Goal: Task Accomplishment & Management: Complete application form

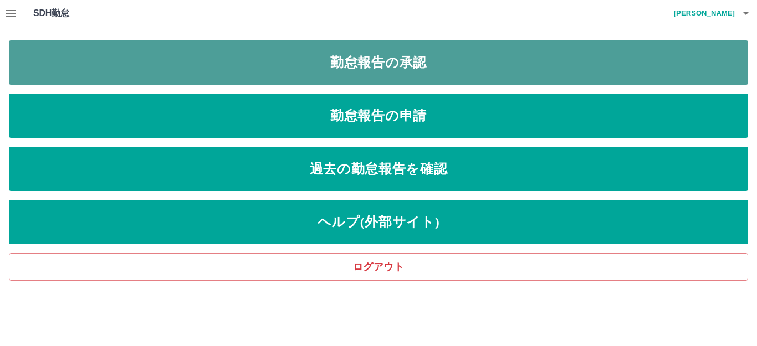
click at [402, 65] on link "勤怠報告の承認" at bounding box center [378, 62] width 739 height 44
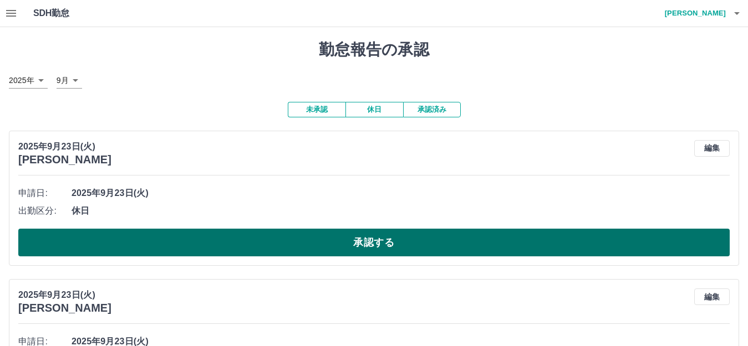
click at [292, 243] on button "承認する" at bounding box center [373, 243] width 711 height 28
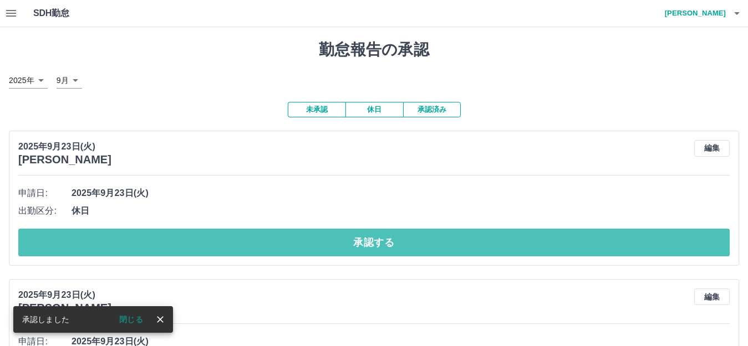
click at [292, 243] on button "承認する" at bounding box center [373, 243] width 711 height 28
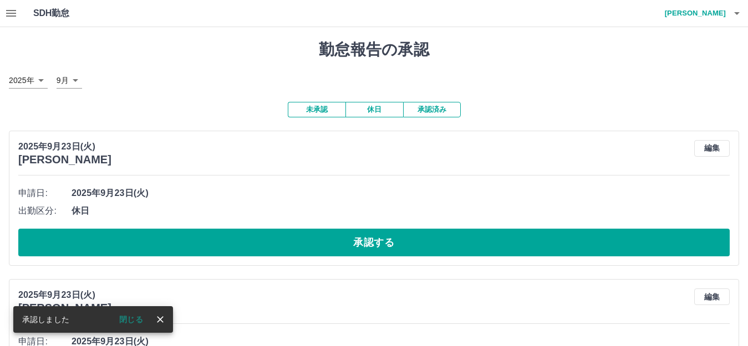
click at [292, 243] on button "承認する" at bounding box center [373, 243] width 711 height 28
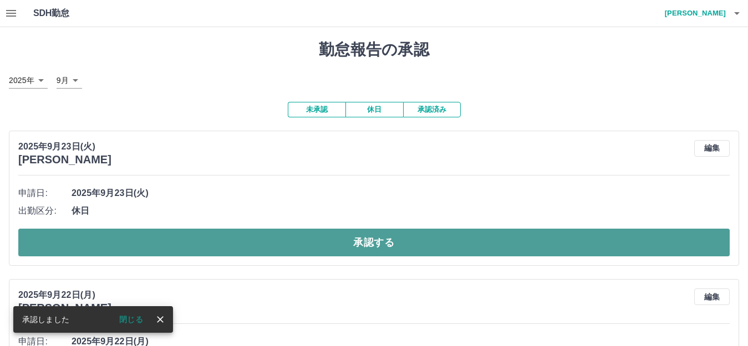
click at [327, 247] on button "承認する" at bounding box center [373, 243] width 711 height 28
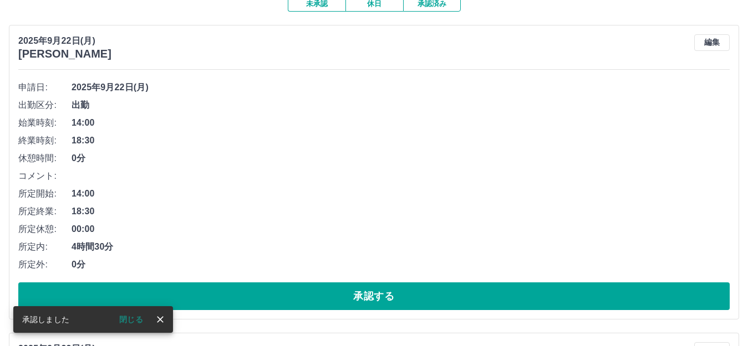
scroll to position [111, 0]
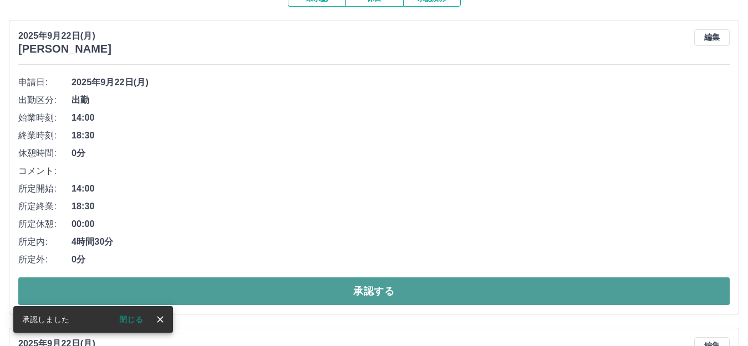
click at [360, 292] on button "承認する" at bounding box center [373, 292] width 711 height 28
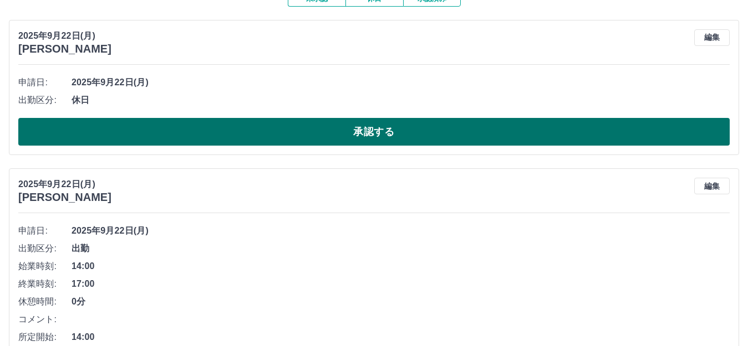
click at [361, 125] on button "承認する" at bounding box center [373, 132] width 711 height 28
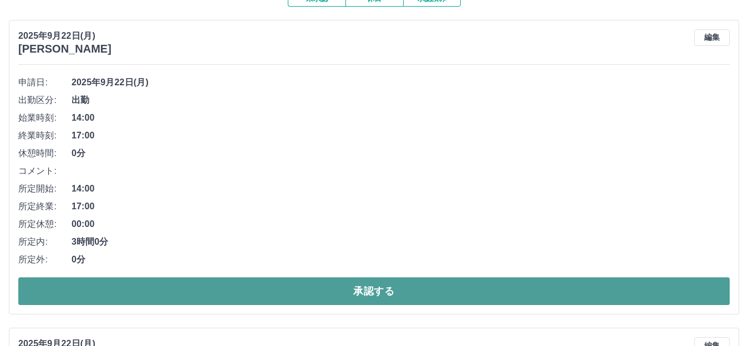
click at [344, 285] on button "承認する" at bounding box center [373, 292] width 711 height 28
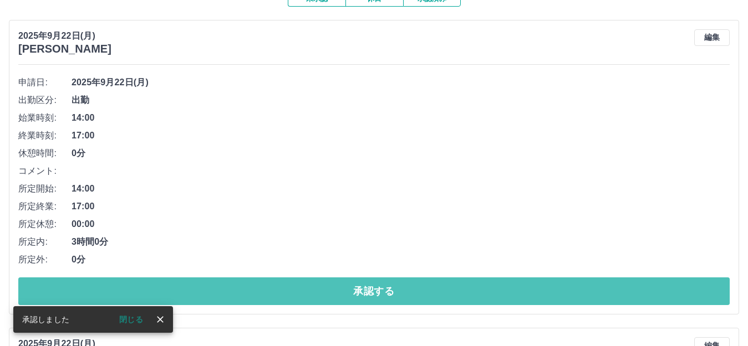
click at [344, 285] on button "承認する" at bounding box center [373, 292] width 711 height 28
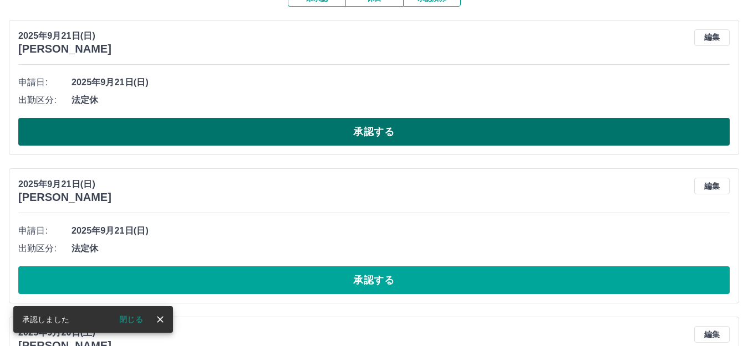
click at [384, 136] on button "承認する" at bounding box center [373, 132] width 711 height 28
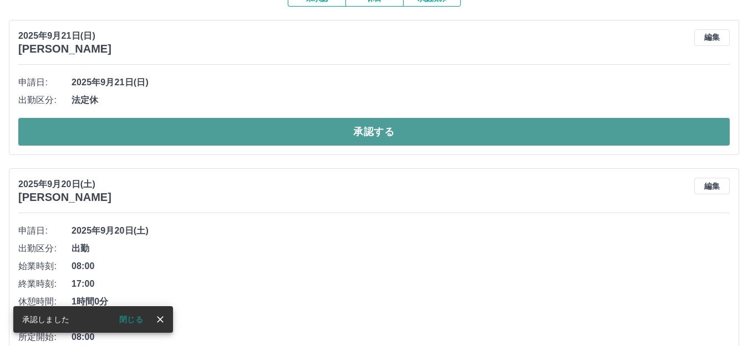
click at [370, 135] on button "承認する" at bounding box center [373, 132] width 711 height 28
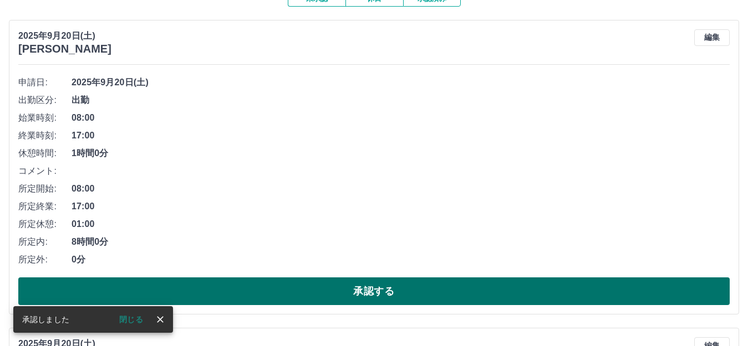
click at [346, 297] on button "承認する" at bounding box center [373, 292] width 711 height 28
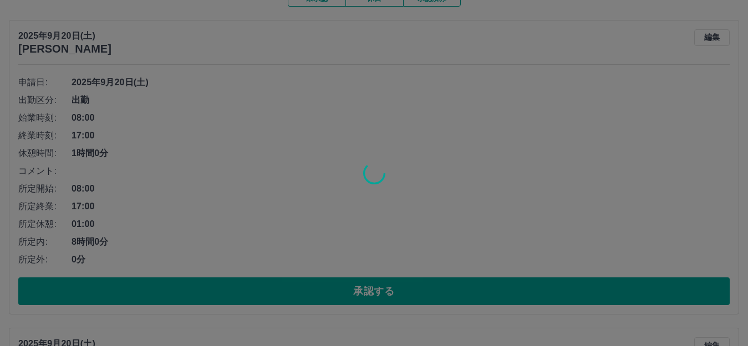
scroll to position [94, 0]
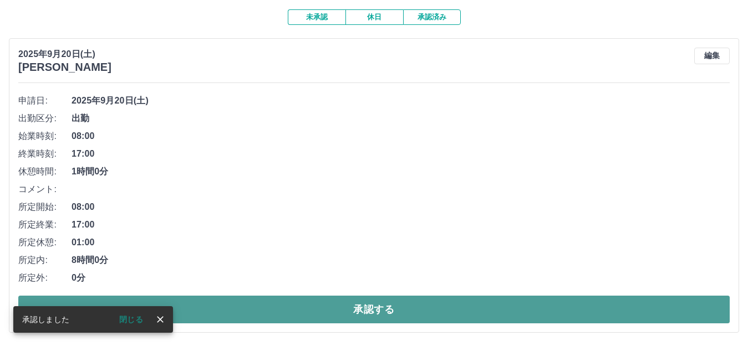
click at [365, 305] on button "承認する" at bounding box center [373, 310] width 711 height 28
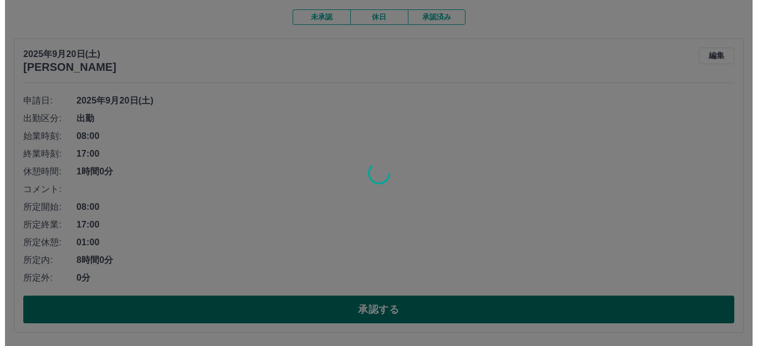
scroll to position [0, 0]
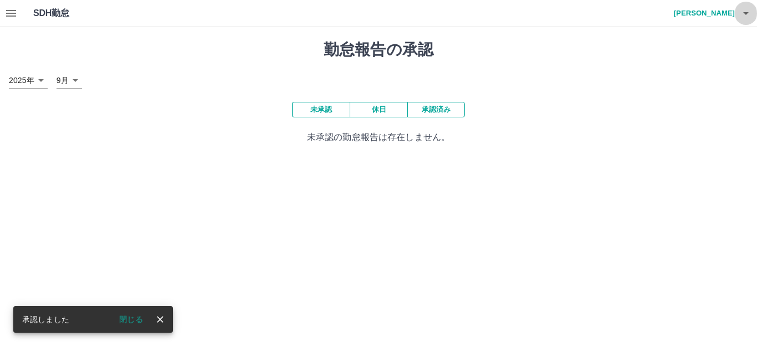
click at [750, 12] on icon "button" at bounding box center [745, 13] width 13 height 13
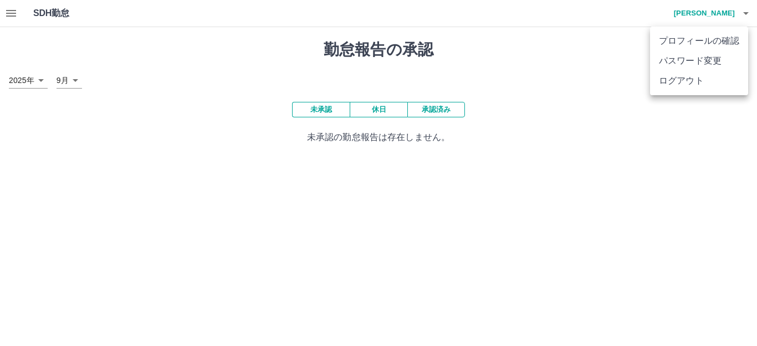
click at [695, 83] on li "ログアウト" at bounding box center [699, 81] width 98 height 20
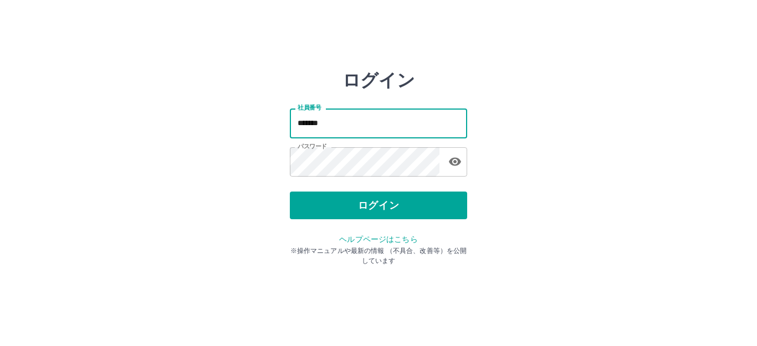
click at [357, 124] on input "*******" at bounding box center [378, 123] width 177 height 29
type input "*"
type input "*******"
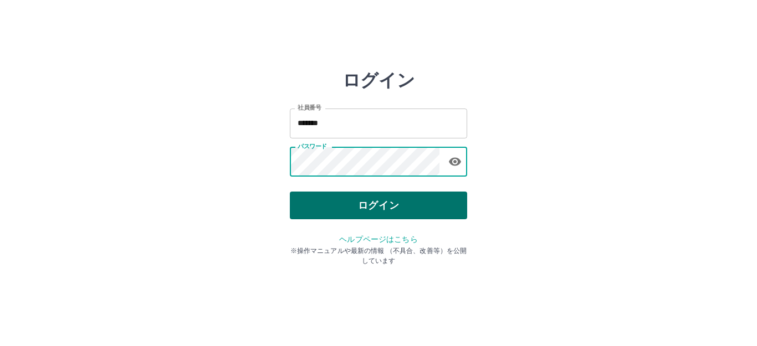
click at [339, 198] on button "ログイン" at bounding box center [378, 206] width 177 height 28
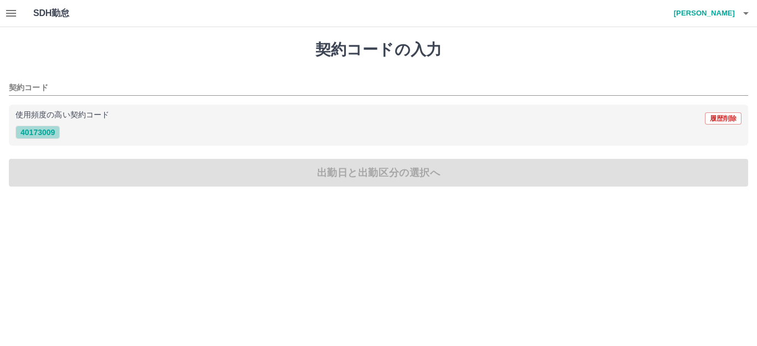
click at [34, 131] on button "40173009" at bounding box center [38, 132] width 44 height 13
type input "********"
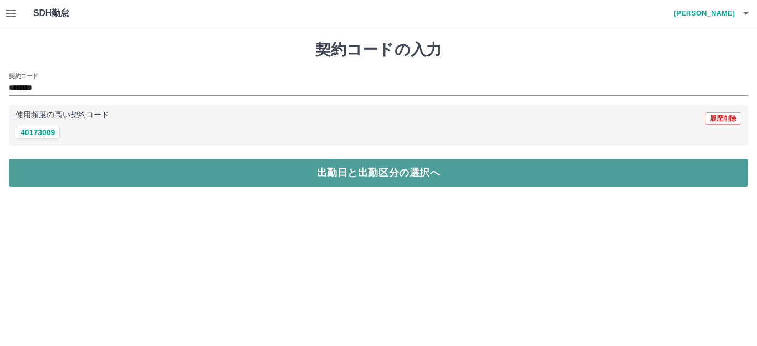
click at [71, 176] on button "出勤日と出勤区分の選択へ" at bounding box center [378, 173] width 739 height 28
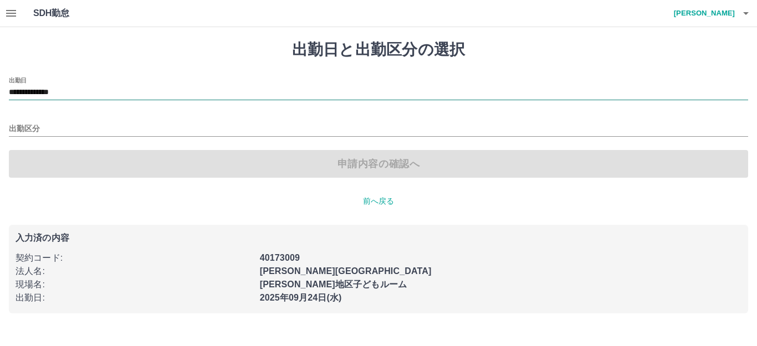
click at [77, 91] on input "**********" at bounding box center [378, 93] width 739 height 14
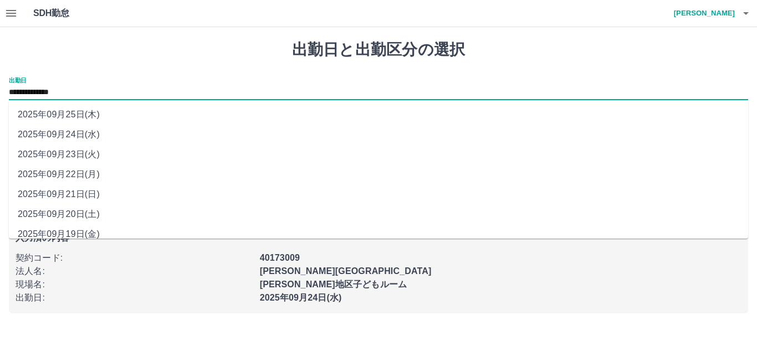
click at [91, 152] on li "2025年09月23日(火)" at bounding box center [378, 155] width 739 height 20
type input "**********"
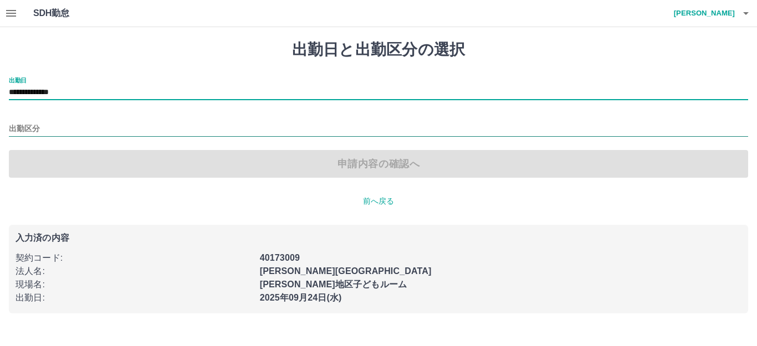
click at [12, 126] on input "出勤区分" at bounding box center [378, 129] width 739 height 14
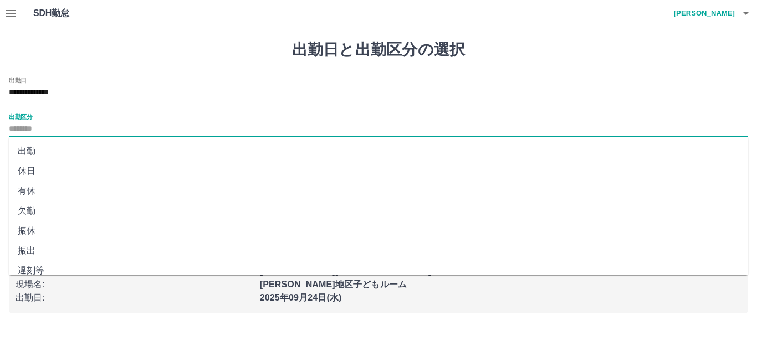
click at [37, 166] on li "休日" at bounding box center [378, 171] width 739 height 20
type input "**"
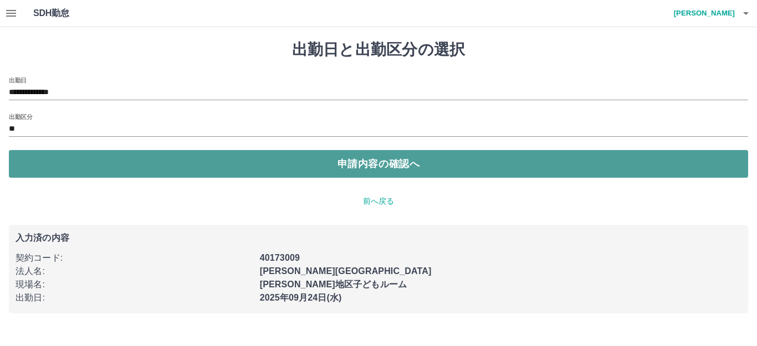
click at [121, 173] on button "申請内容の確認へ" at bounding box center [378, 164] width 739 height 28
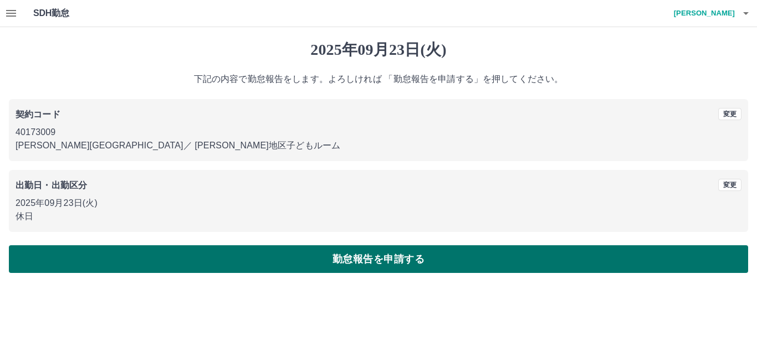
click at [229, 255] on button "勤怠報告を申請する" at bounding box center [378, 260] width 739 height 28
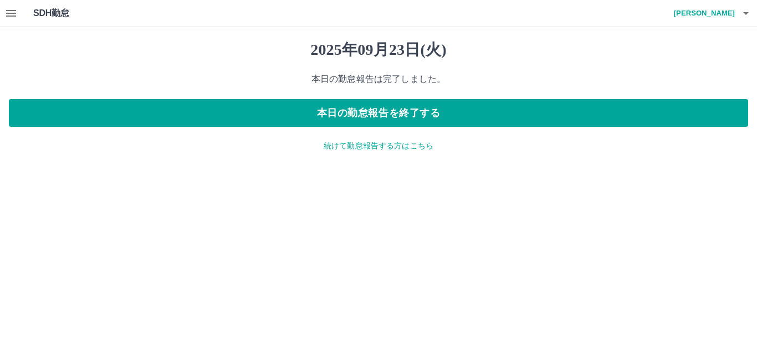
click at [413, 147] on p "続けて勤怠報告する方はこちら" at bounding box center [378, 146] width 739 height 12
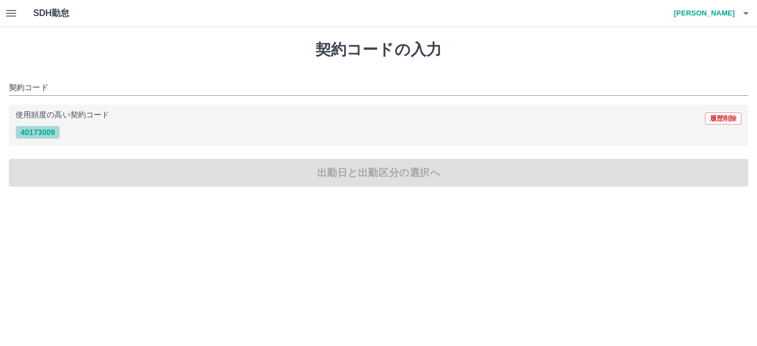
click at [23, 132] on button "40173009" at bounding box center [38, 132] width 44 height 13
type input "********"
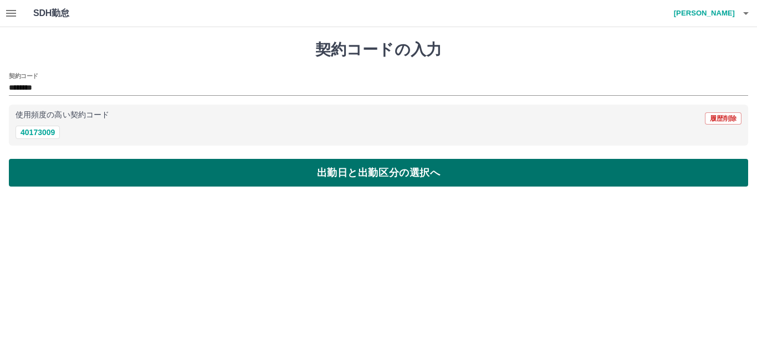
click at [82, 175] on button "出勤日と出勤区分の選択へ" at bounding box center [378, 173] width 739 height 28
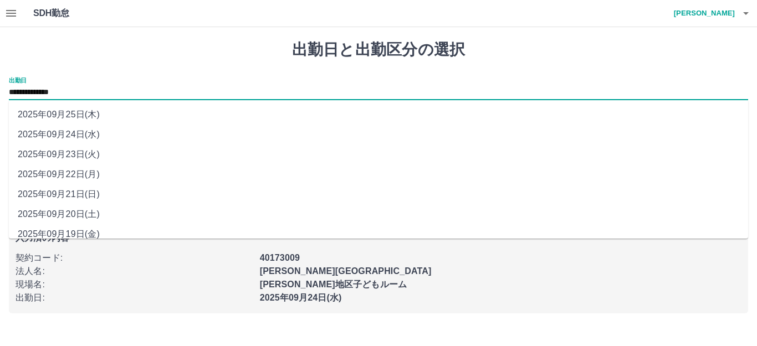
click at [73, 91] on input "**********" at bounding box center [378, 93] width 739 height 14
click at [83, 131] on li "2025年09月24日(水)" at bounding box center [378, 135] width 739 height 20
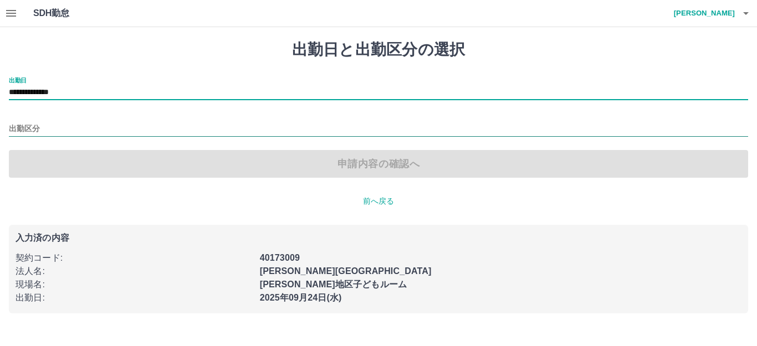
click at [21, 129] on input "出勤区分" at bounding box center [378, 129] width 739 height 14
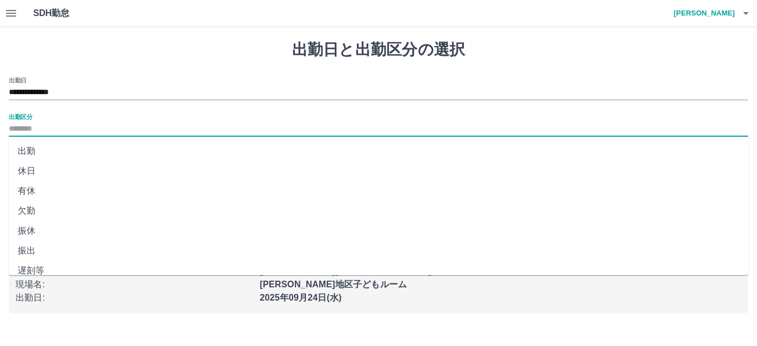
click at [88, 169] on li "休日" at bounding box center [378, 171] width 739 height 20
type input "**"
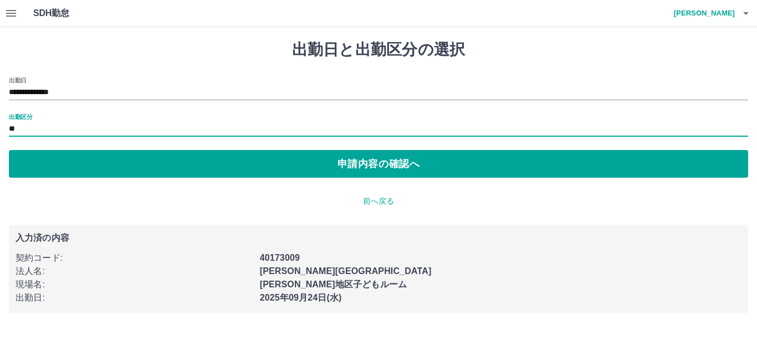
click at [88, 169] on button "申請内容の確認へ" at bounding box center [378, 164] width 739 height 28
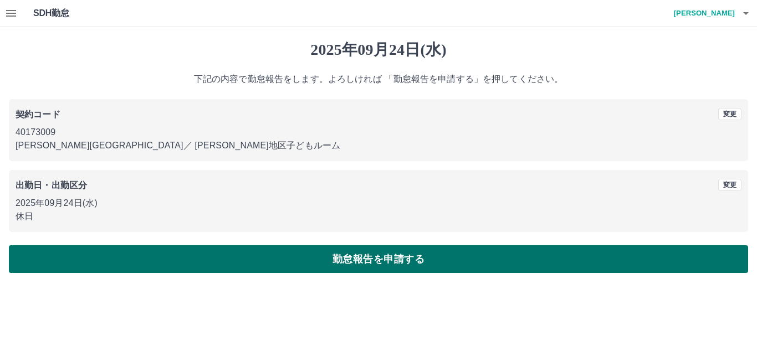
click at [214, 260] on button "勤怠報告を申請する" at bounding box center [378, 260] width 739 height 28
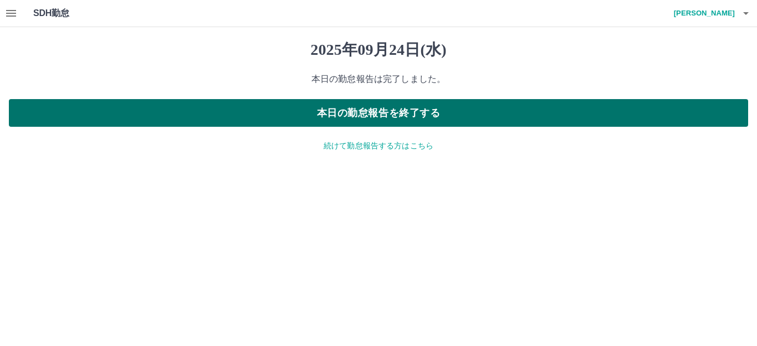
click at [453, 118] on button "本日の勤怠報告を終了する" at bounding box center [378, 113] width 739 height 28
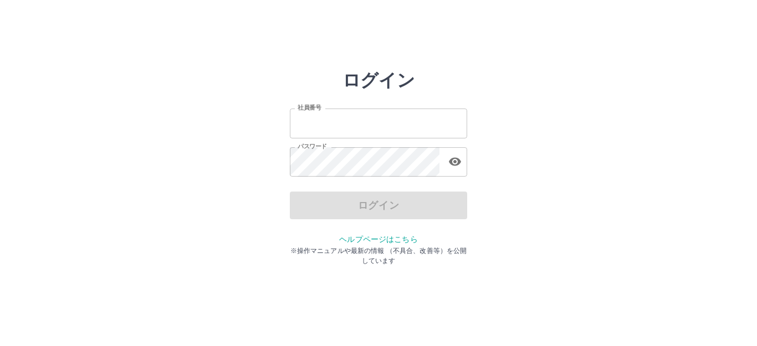
type input "*******"
click at [422, 207] on div "ログイン" at bounding box center [378, 206] width 177 height 28
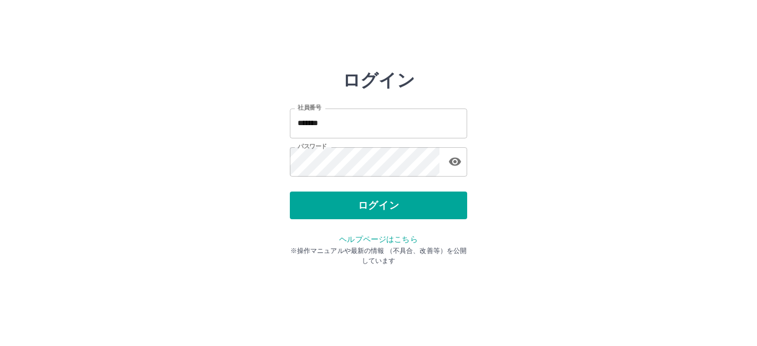
click at [422, 207] on button "ログイン" at bounding box center [378, 206] width 177 height 28
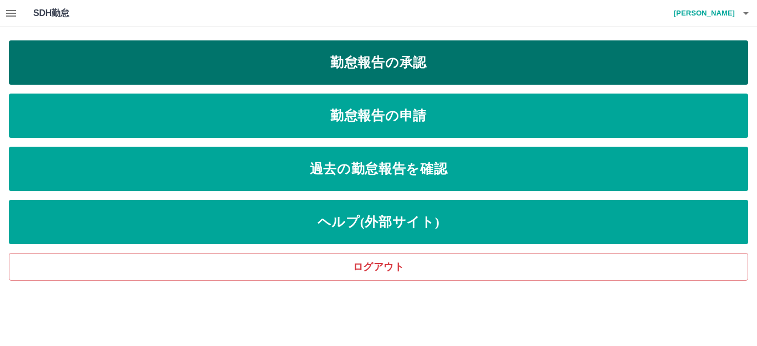
click at [411, 53] on link "勤怠報告の承認" at bounding box center [378, 62] width 739 height 44
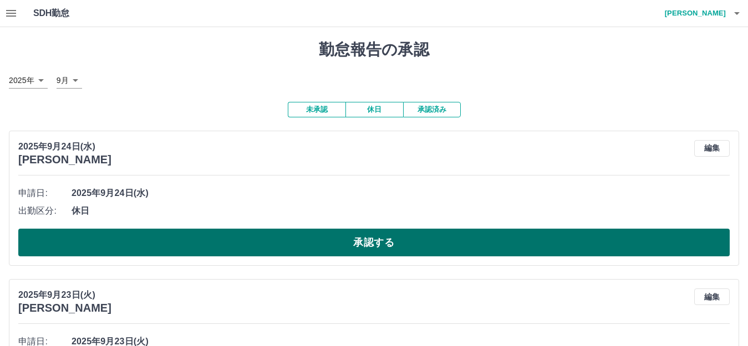
click at [416, 242] on button "承認する" at bounding box center [373, 243] width 711 height 28
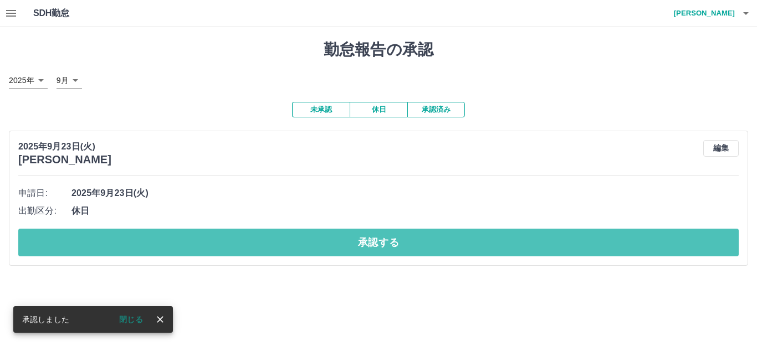
click at [416, 242] on button "承認する" at bounding box center [378, 243] width 720 height 28
